Goal: Task Accomplishment & Management: Complete application form

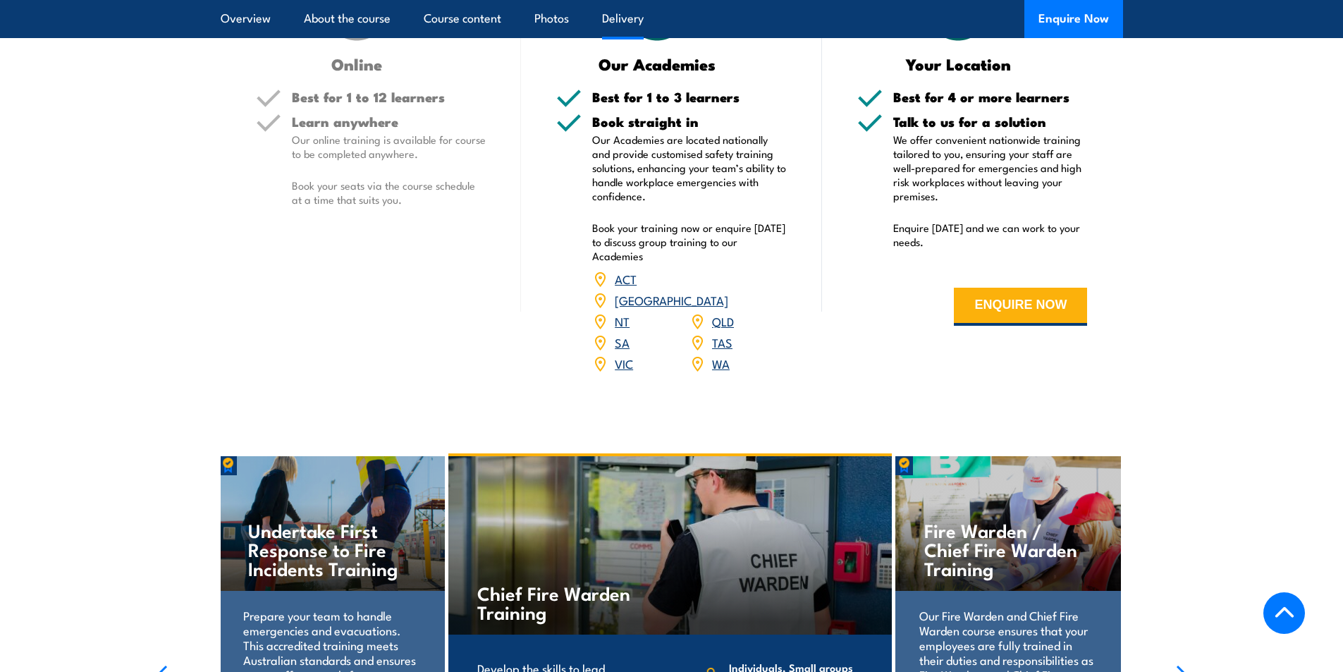
scroll to position [1974, 0]
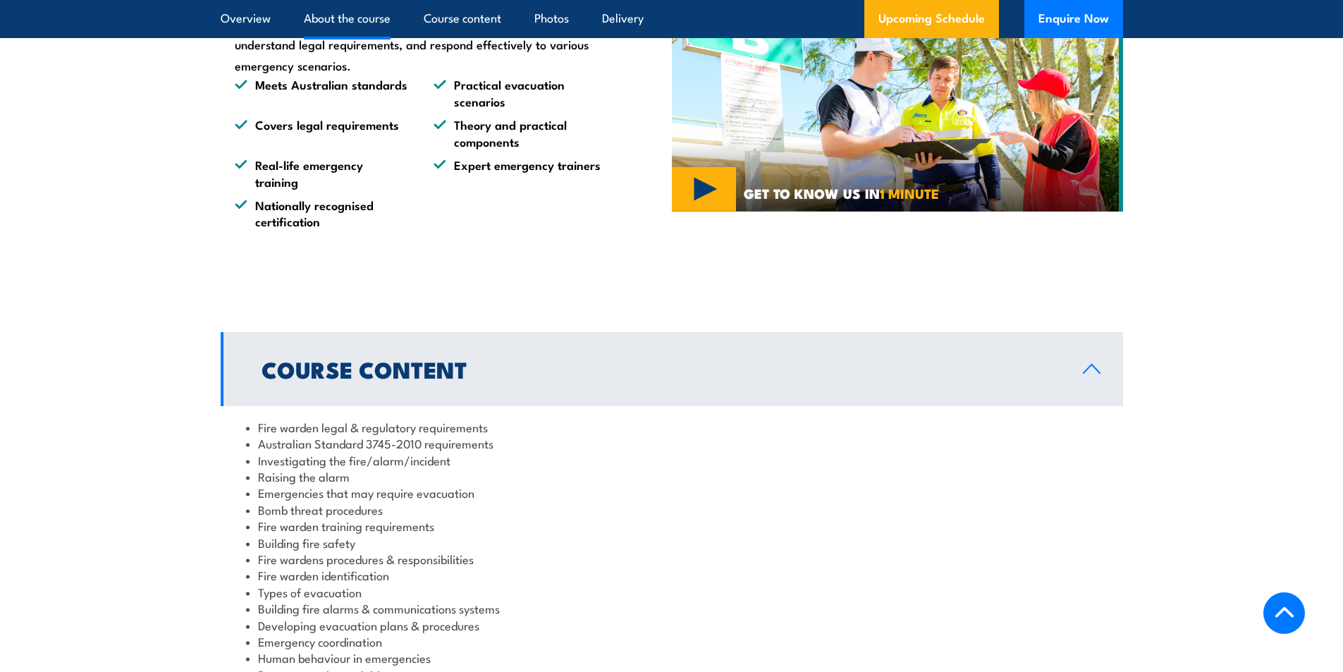
scroll to position [1340, 0]
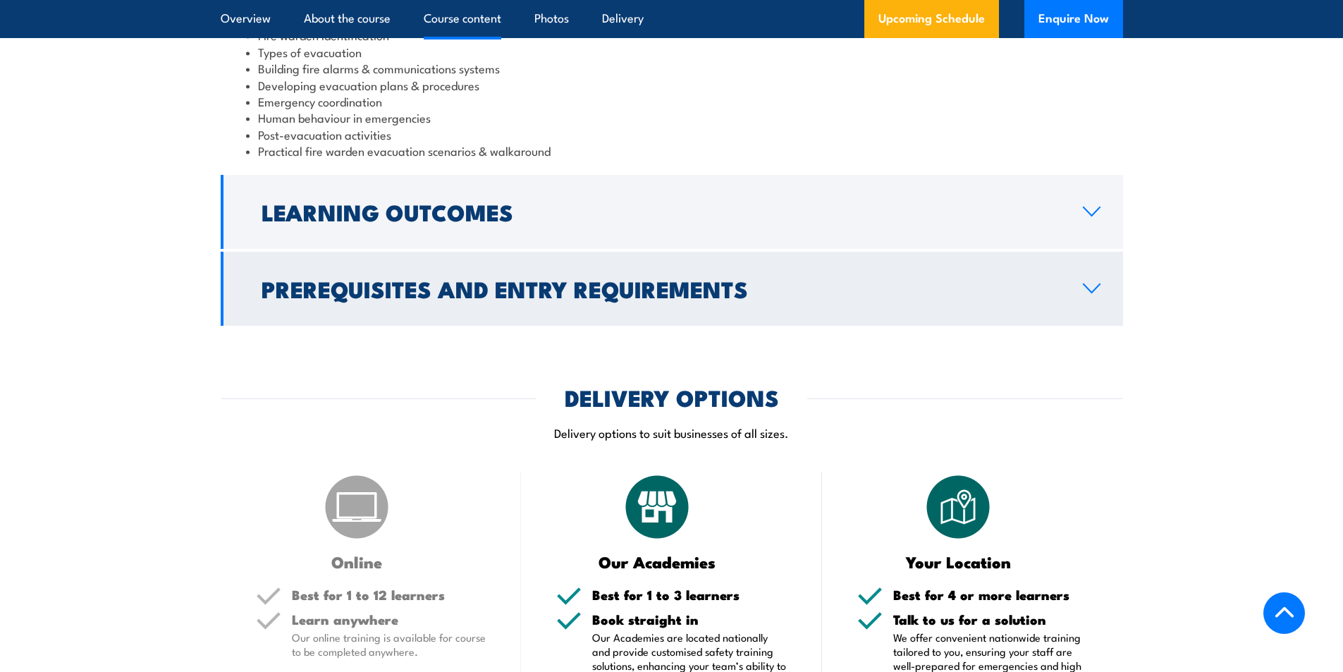
click at [652, 279] on h2 "Prerequisites and Entry Requirements" at bounding box center [661, 289] width 799 height 20
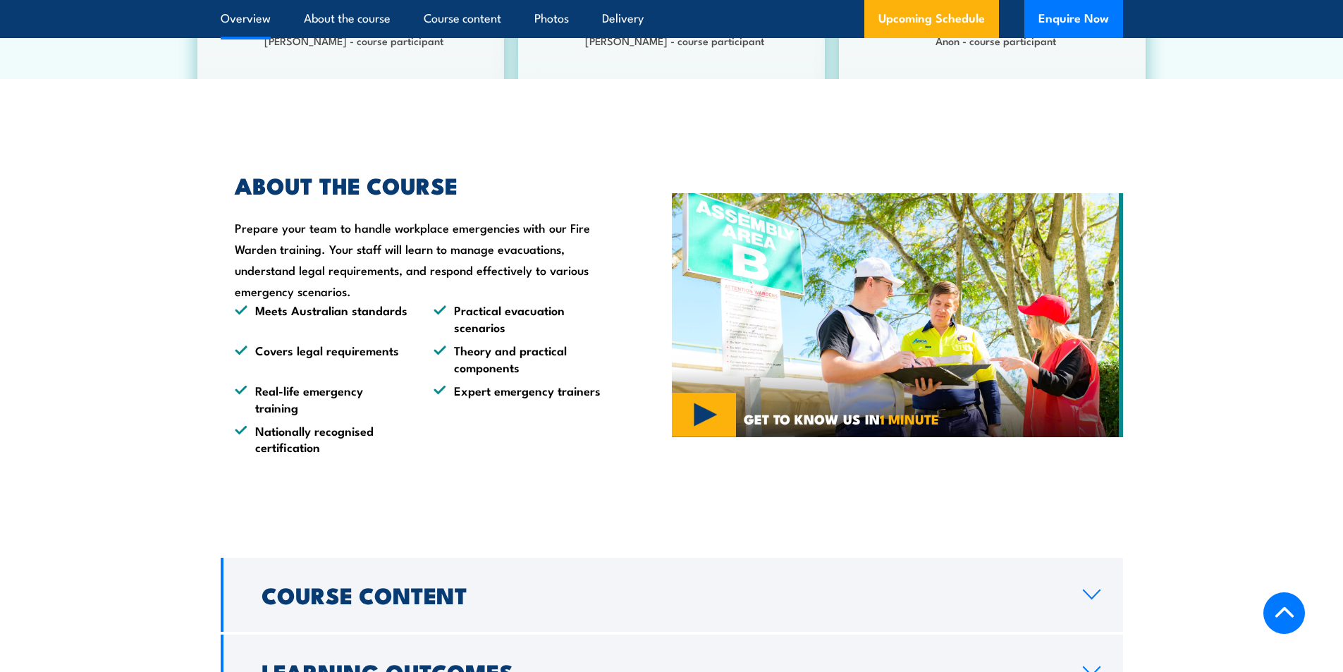
scroll to position [679, 0]
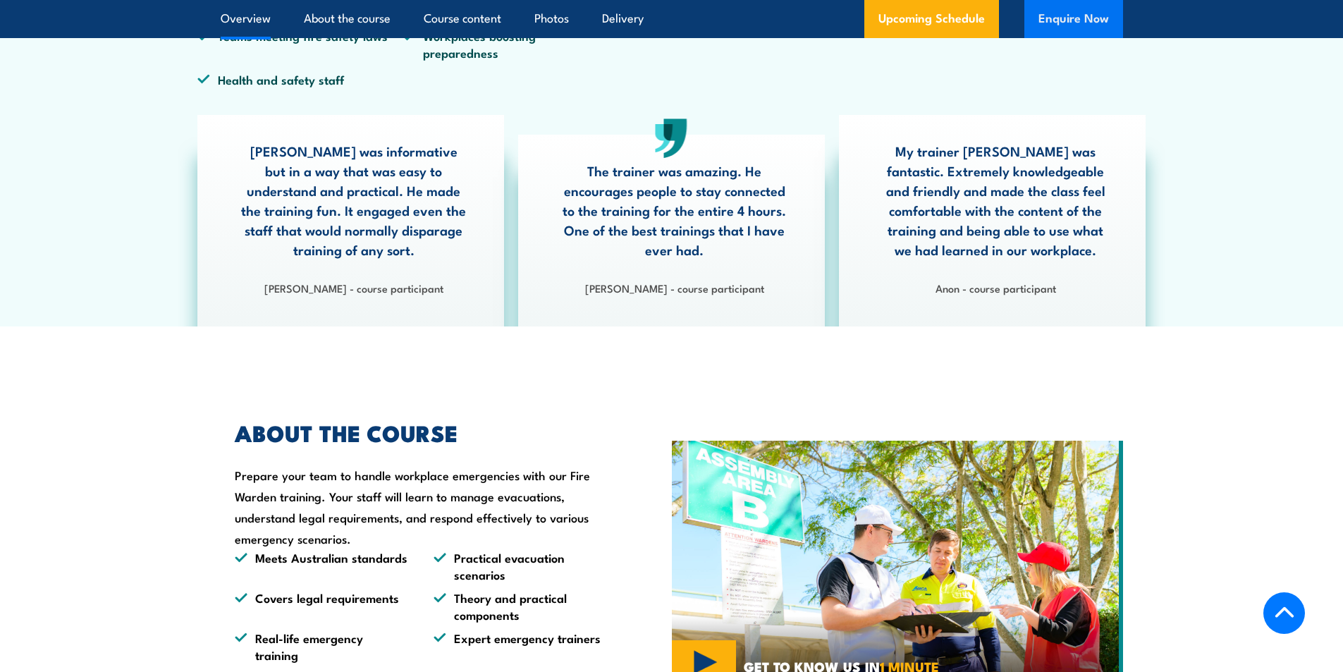
click at [1089, 18] on button "Enquire Now" at bounding box center [1073, 19] width 99 height 38
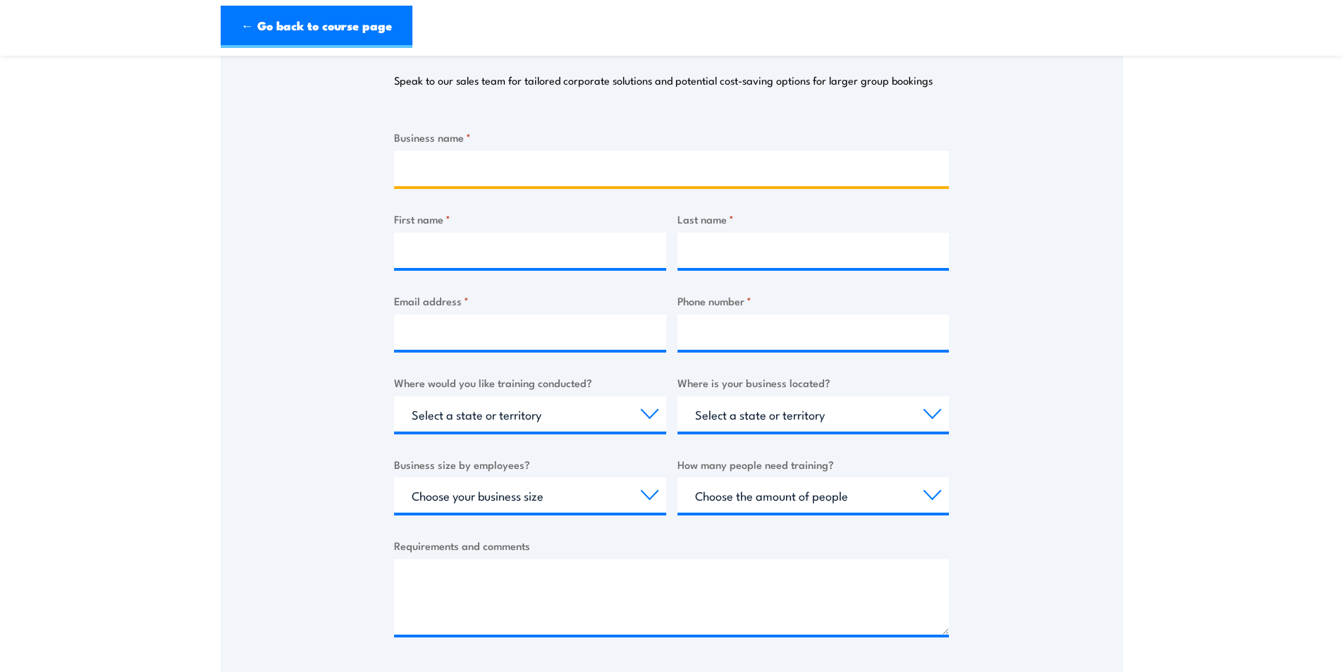
click at [479, 173] on input "Business name *" at bounding box center [671, 168] width 555 height 35
type input "Sydney Building Management & Projects"
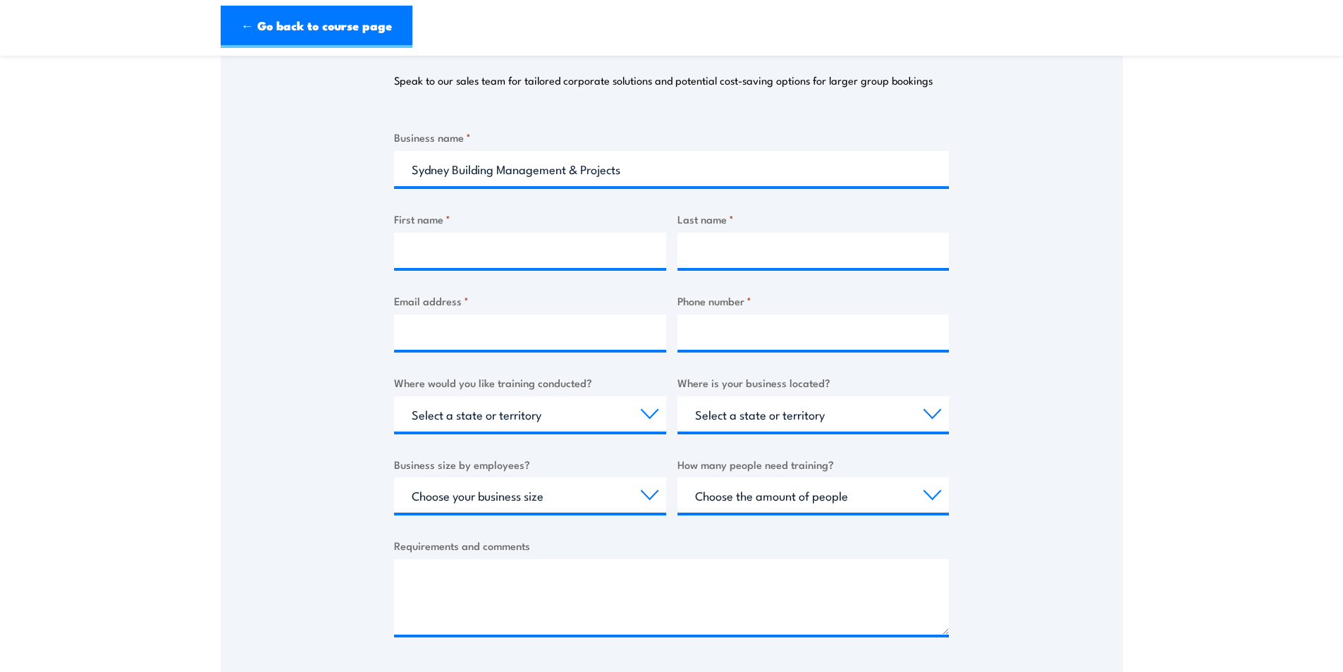
drag, startPoint x: 512, startPoint y: 270, endPoint x: 503, endPoint y: 245, distance: 26.1
click at [505, 248] on div at bounding box center [530, 250] width 272 height 35
click at [503, 245] on input "First name *" at bounding box center [530, 250] width 272 height 35
type input "Richelle"
click at [710, 264] on input "Last name *" at bounding box center [814, 250] width 272 height 35
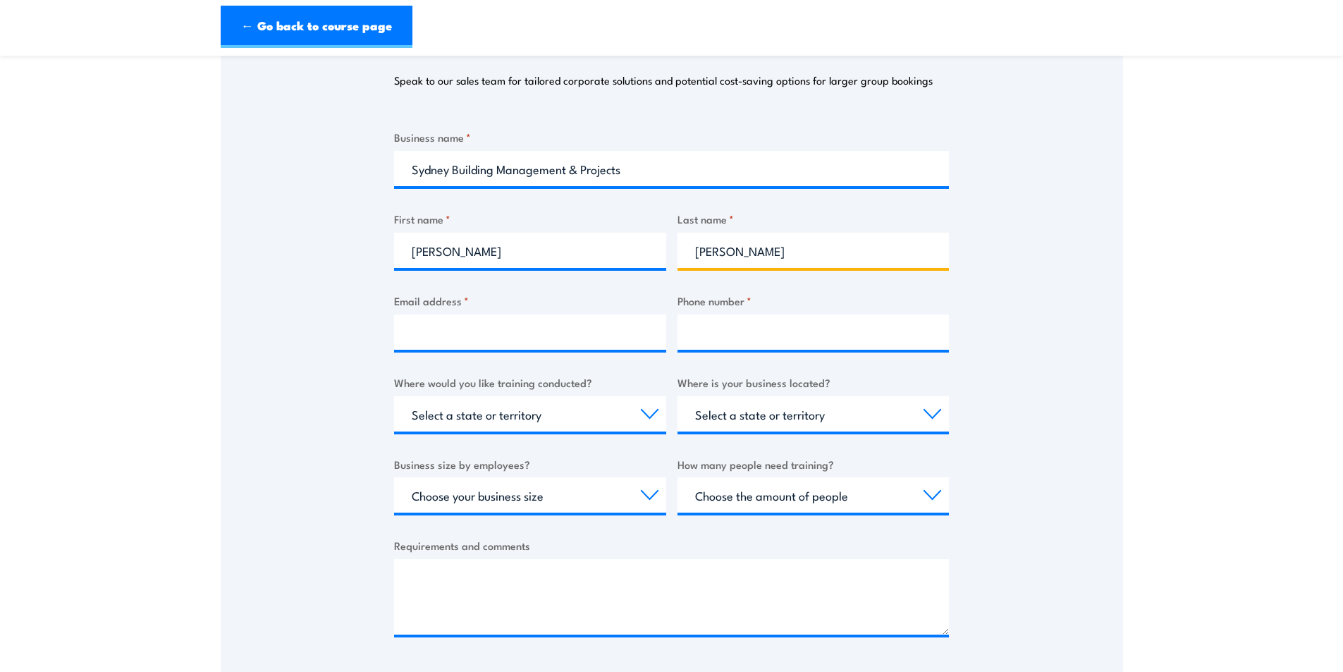
type input "Chandler"
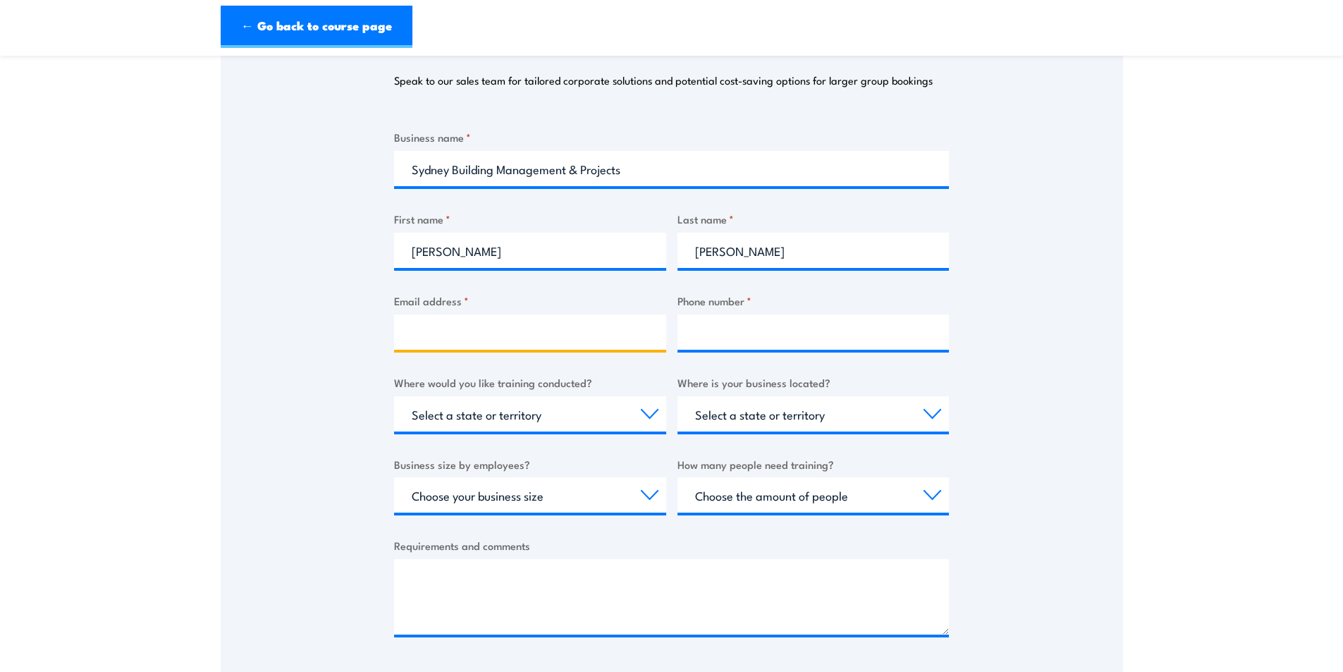
click at [526, 332] on input "Email address *" at bounding box center [530, 331] width 272 height 35
type input "richelle@sydneybmp.com.au"
drag, startPoint x: 784, startPoint y: 353, endPoint x: 772, endPoint y: 341, distance: 17.0
click at [784, 354] on div "Business name * Sydney Building Management & Projects First name * Richelle Las…" at bounding box center [671, 394] width 555 height 530
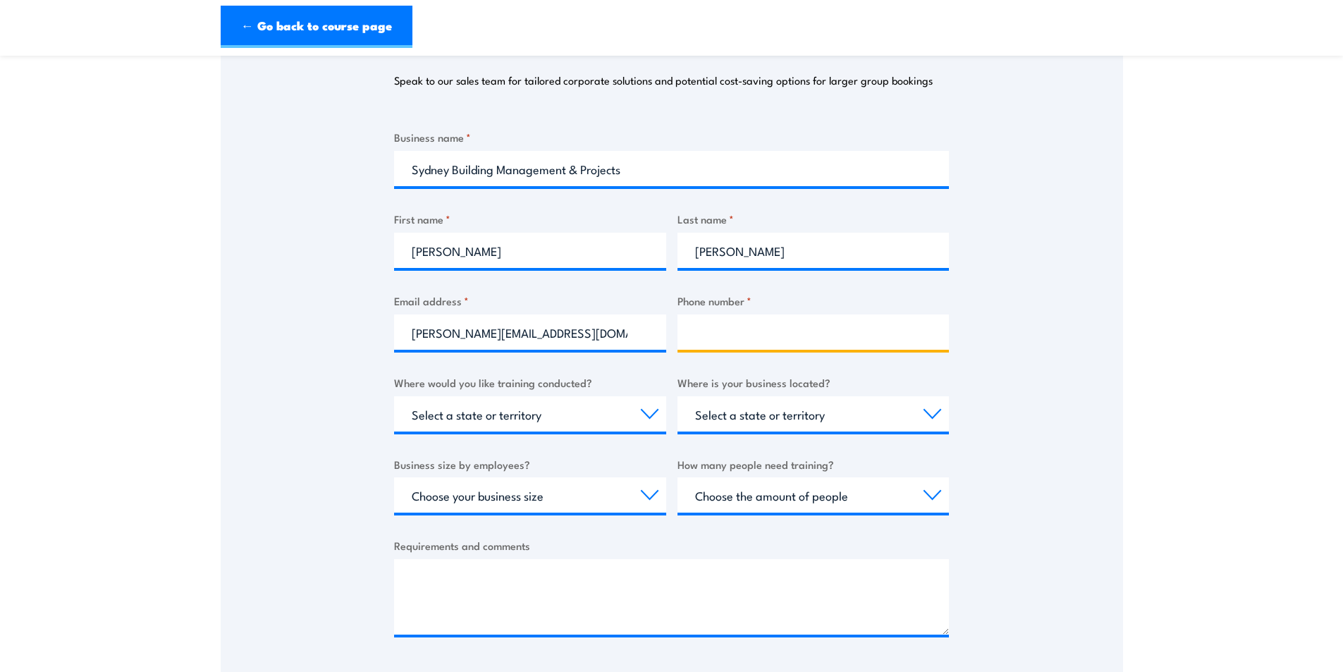
click at [772, 341] on input "Phone number *" at bounding box center [814, 331] width 272 height 35
paste input "(02) 7208 8345"
type input "(02) 7208 8345"
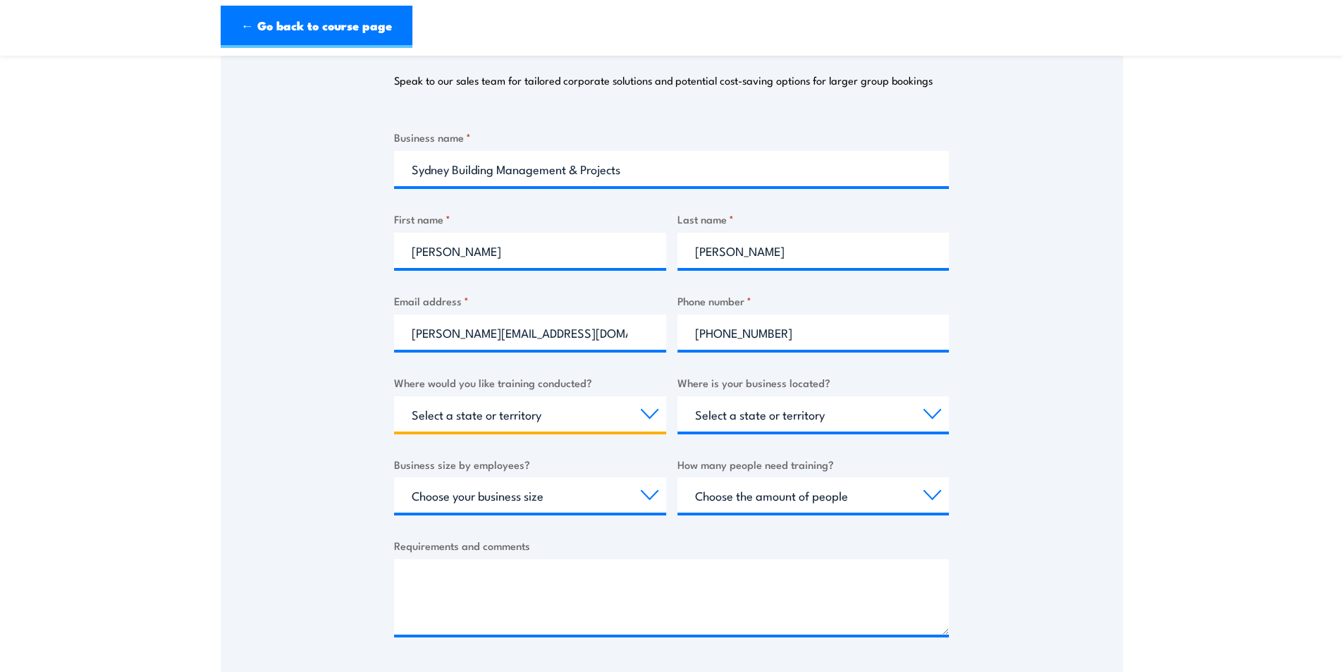
click at [573, 417] on select "Select a state or territory Nationally - multiple locations QLD NSW VIC SA ACT …" at bounding box center [530, 413] width 272 height 35
select select "[GEOGRAPHIC_DATA]"
click at [394, 396] on select "Select a state or territory Nationally - multiple locations QLD NSW VIC SA ACT …" at bounding box center [530, 413] width 272 height 35
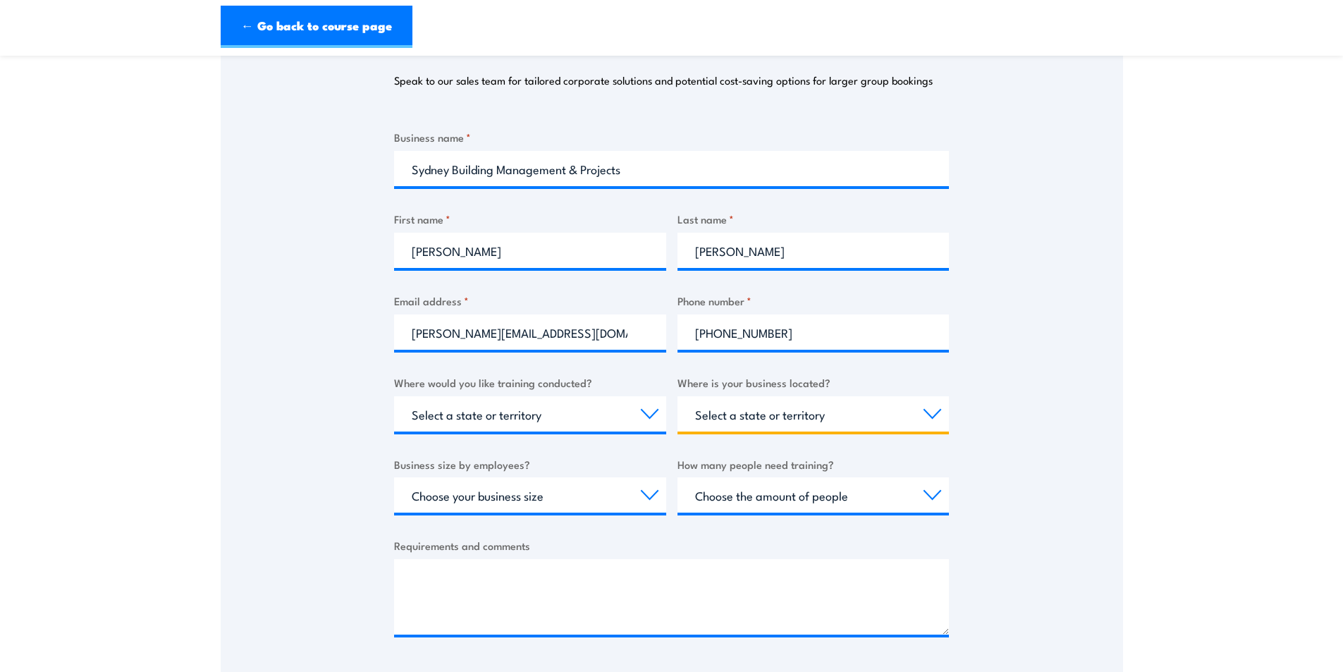
click at [786, 411] on select "Select a state or territory QLD NSW VIC SA ACT WA TAS NT" at bounding box center [814, 413] width 272 height 35
select select "[GEOGRAPHIC_DATA]"
click at [678, 396] on select "Select a state or territory QLD NSW VIC SA ACT WA TAS NT" at bounding box center [814, 413] width 272 height 35
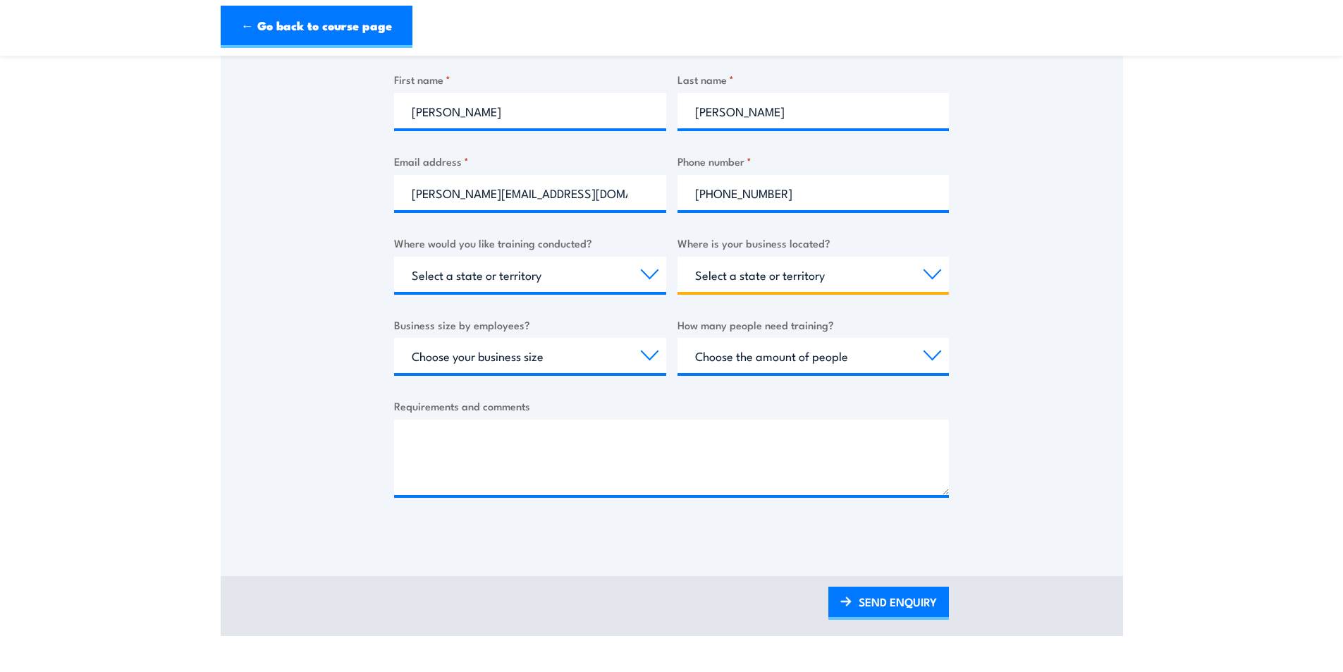
scroll to position [353, 0]
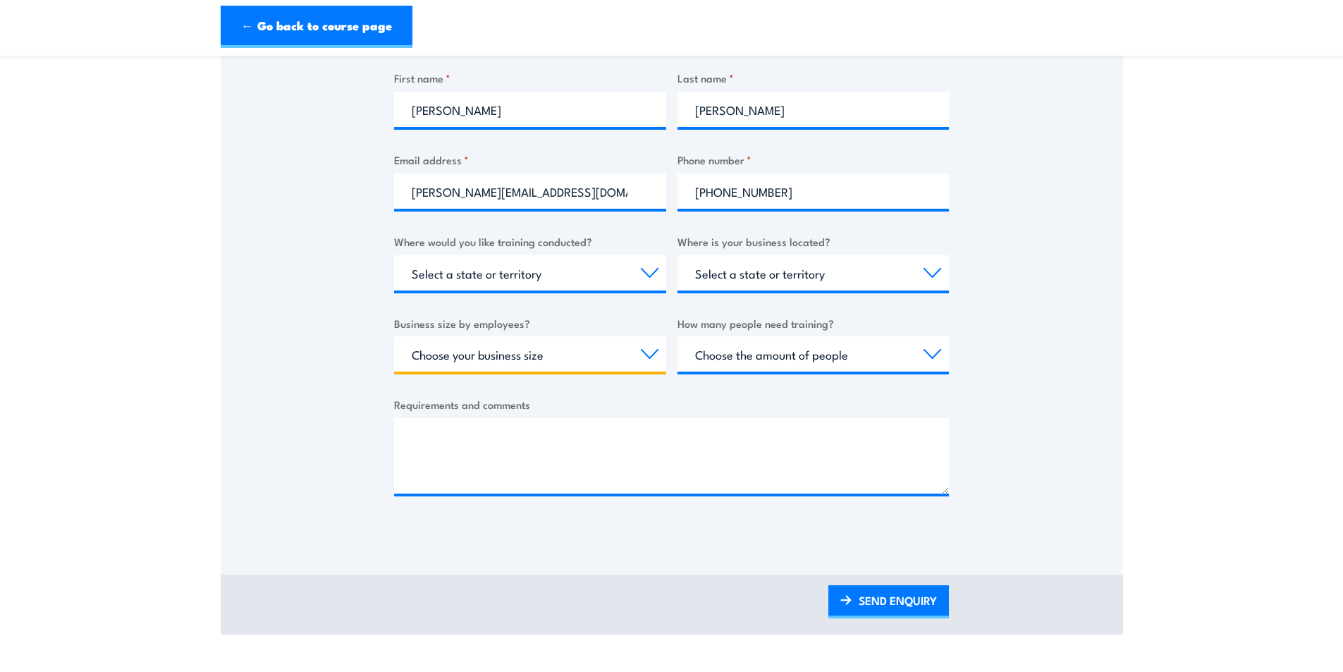
click at [517, 359] on select "Choose your business size 1 to 19 20 to 199 200+" at bounding box center [530, 353] width 272 height 35
select select "20 to 199"
click at [394, 336] on select "Choose your business size 1 to 19 20 to 199 200+" at bounding box center [530, 353] width 272 height 35
click at [761, 345] on select "Choose the amount of people 1 to 4 5 to 19 20+" at bounding box center [814, 353] width 272 height 35
select select "20+"
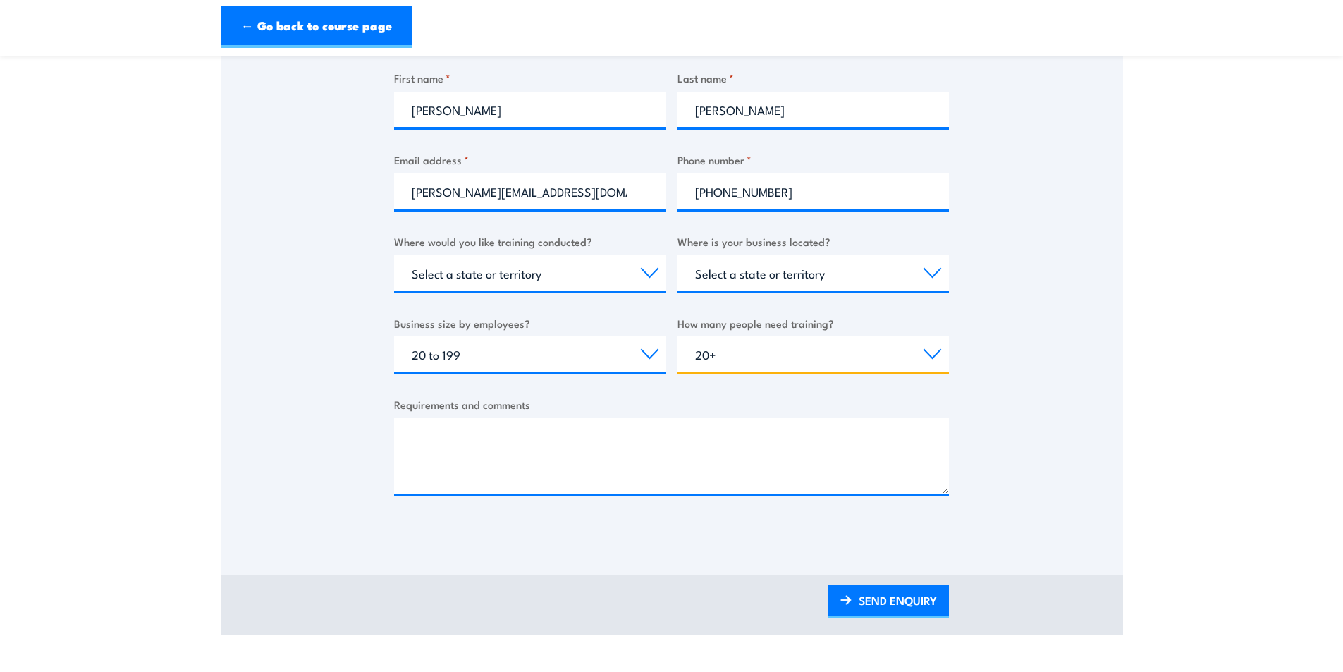
click at [678, 336] on select "Choose the amount of people 1 to 4 5 to 19 20+" at bounding box center [814, 353] width 272 height 35
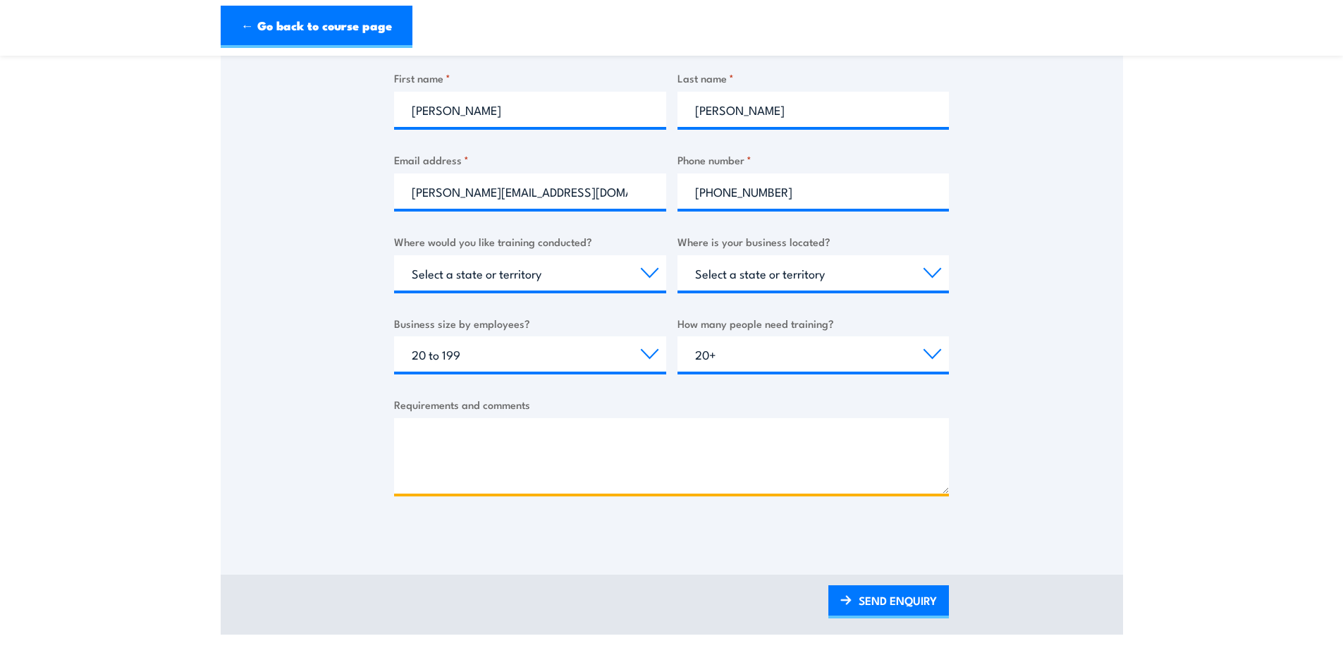
click at [553, 437] on textarea "Requirements and comments" at bounding box center [671, 455] width 555 height 75
paste textarea "(02) 7208 8345"
type textarea "(02) 7208 8345"
drag, startPoint x: 183, startPoint y: 391, endPoint x: 181, endPoint y: 408, distance: 17.9
click at [164, 387] on section "Fire Warden Training Thank you for your interest in this course. Speak to our s…" at bounding box center [671, 176] width 1343 height 917
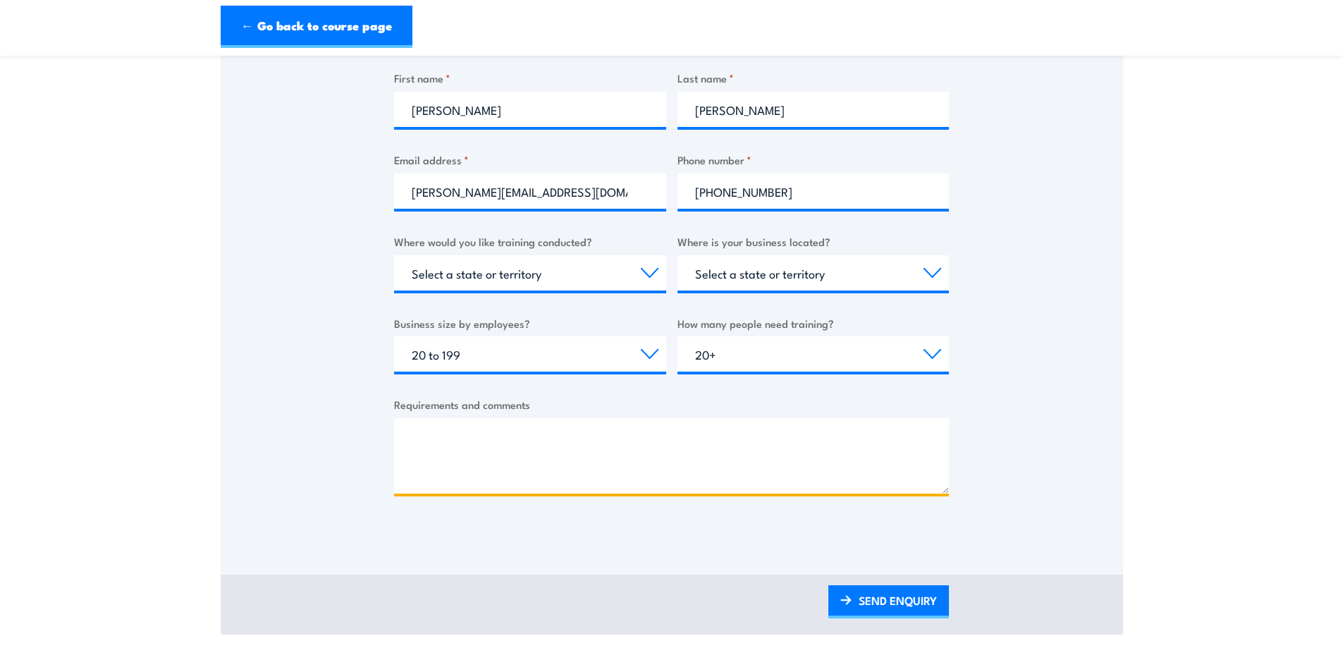
click at [490, 460] on textarea "Requirements and comments" at bounding box center [671, 455] width 555 height 75
paste textarea "I’m reaching out on behalf of Sydney Building Management & Projects. We manage …"
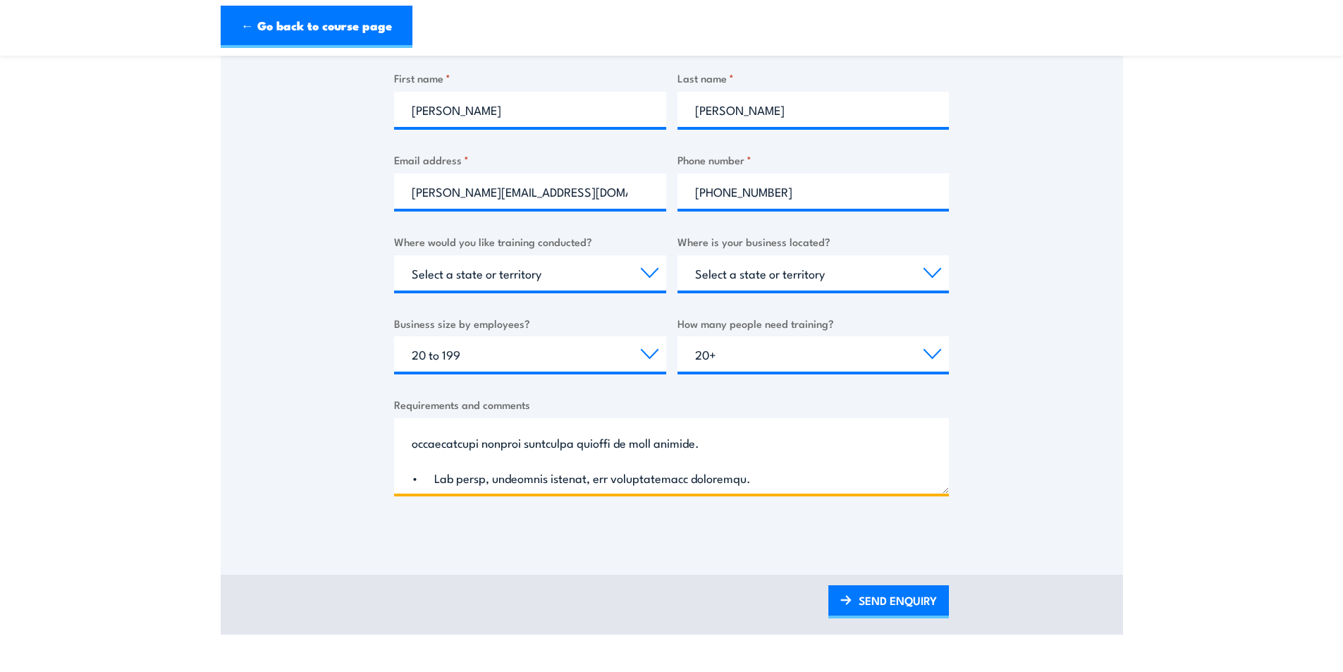
scroll to position [700, 0]
type textarea "I’m reaching out on behalf of Sydney Building Management & Projects. We manage …"
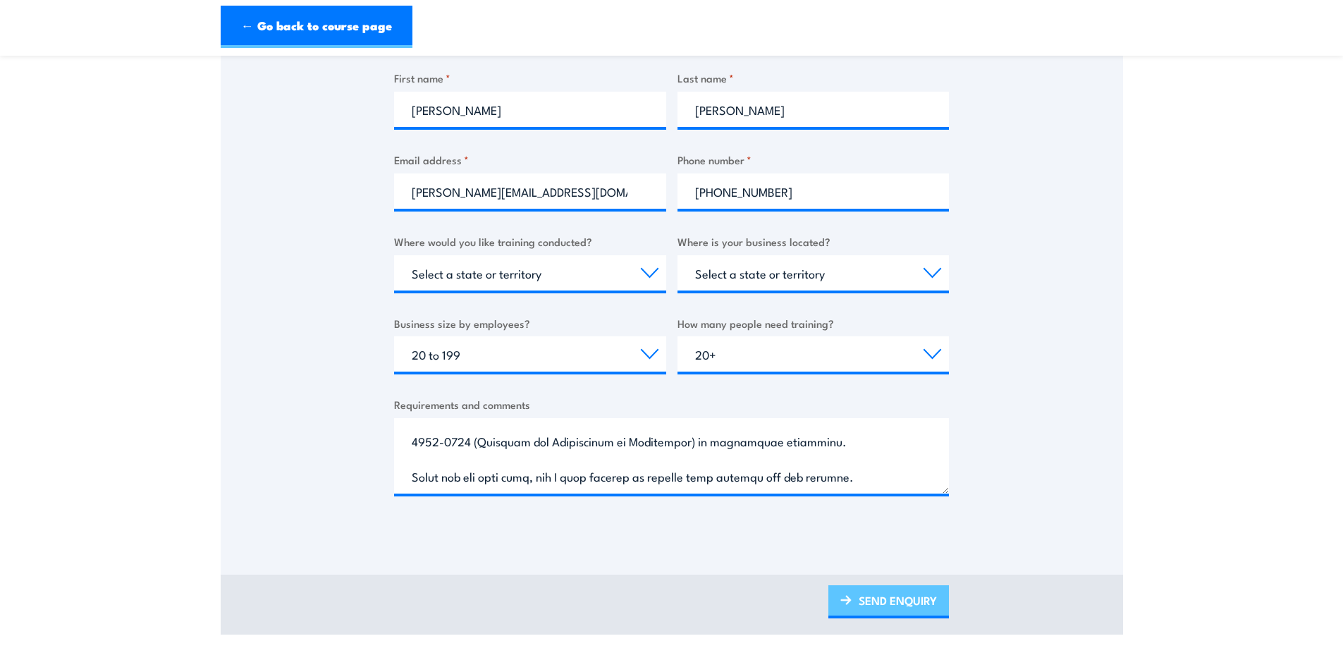
click at [876, 599] on link "SEND ENQUIRY" at bounding box center [888, 601] width 121 height 33
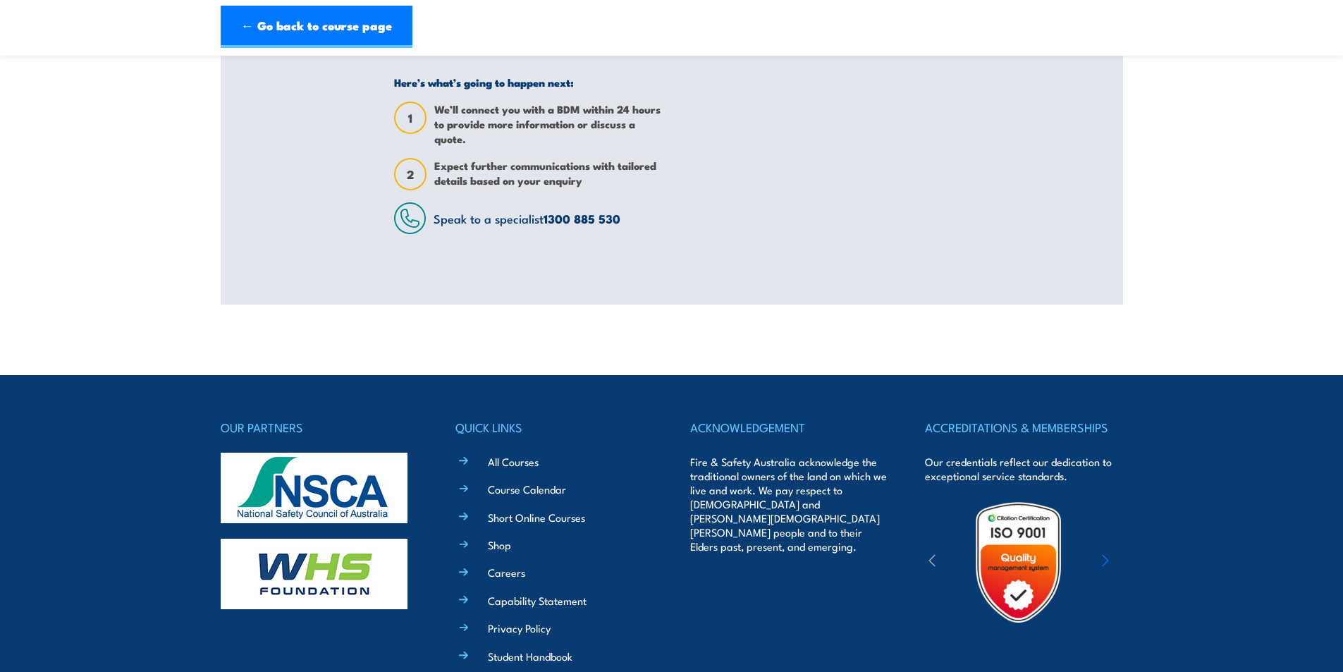
scroll to position [0, 0]
